Goal: Information Seeking & Learning: Learn about a topic

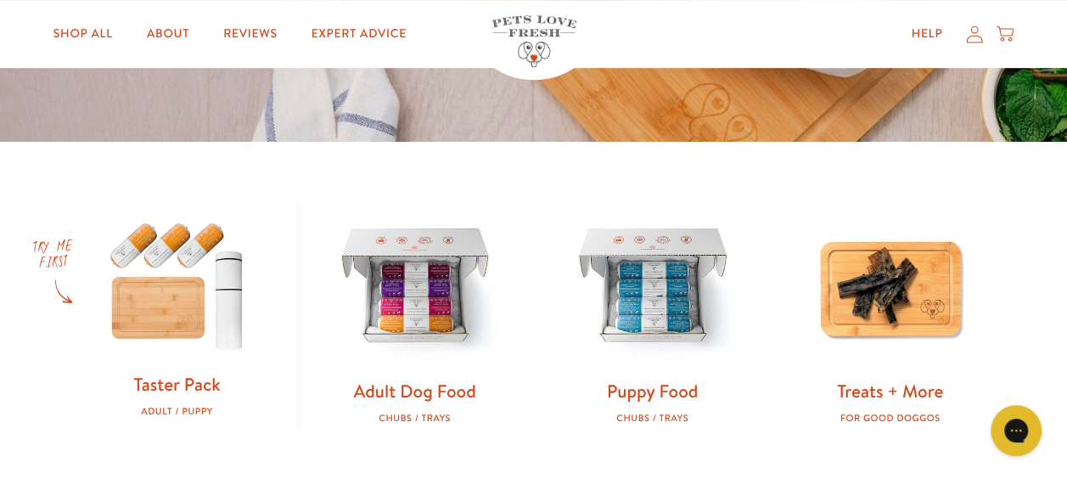
scroll to position [434, 0]
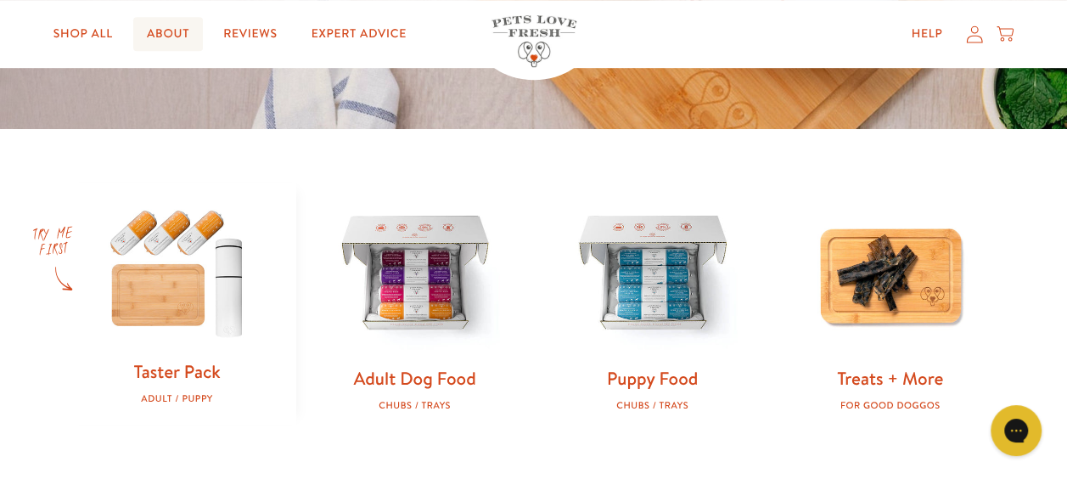
click at [181, 23] on link "About" at bounding box center [168, 34] width 70 height 34
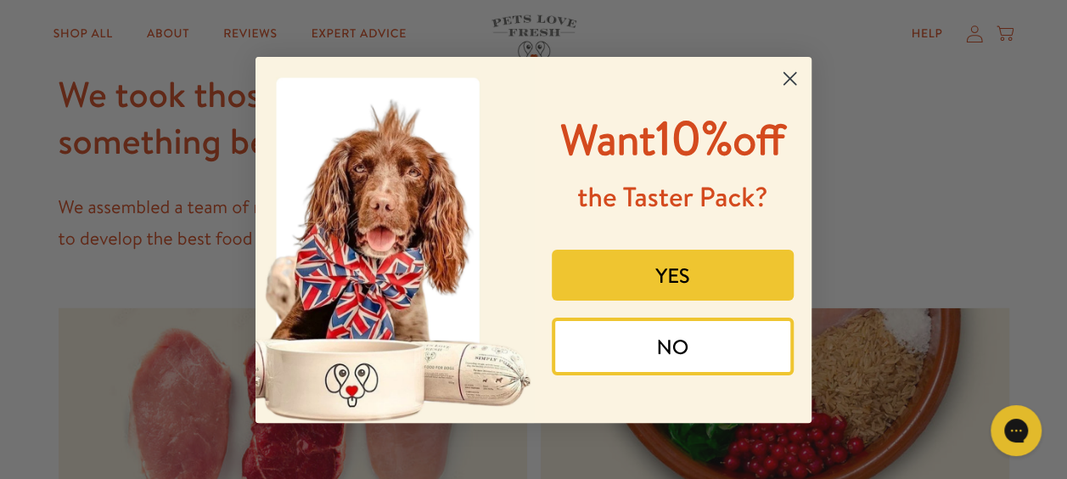
scroll to position [2002, 0]
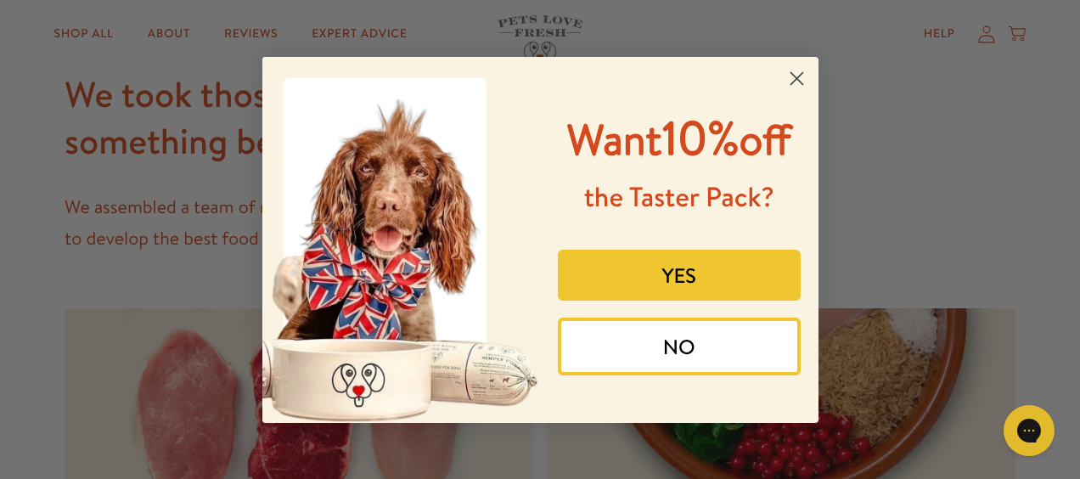
click at [788, 82] on circle "Close dialog" at bounding box center [796, 78] width 28 height 28
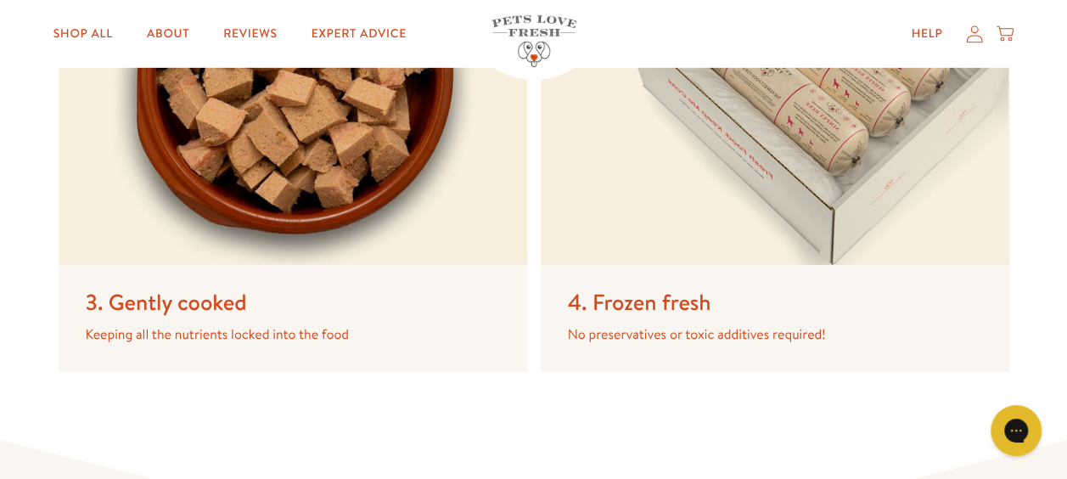
scroll to position [2637, 0]
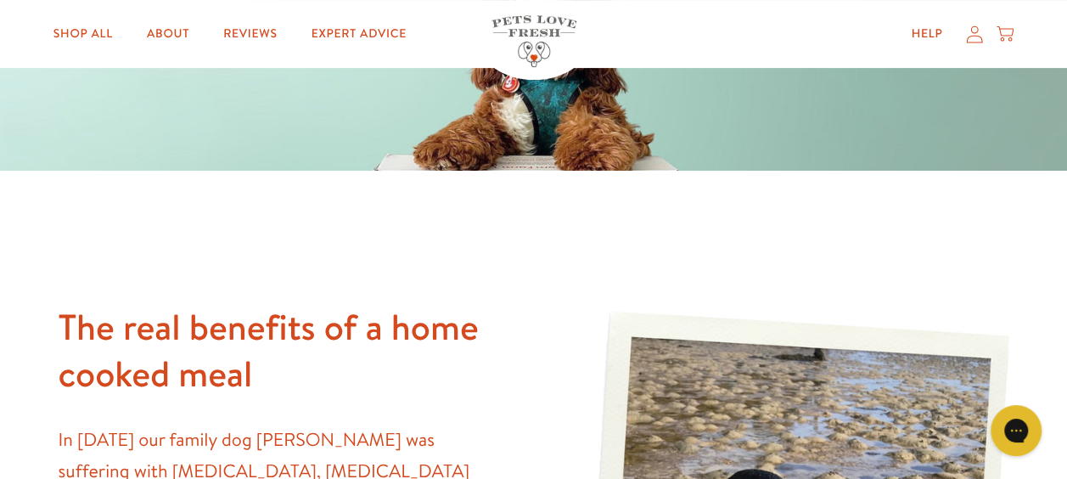
scroll to position [0, 0]
